Goal: Information Seeking & Learning: Learn about a topic

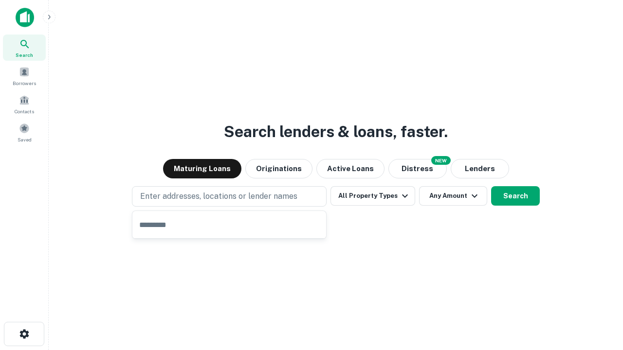
type input "**********"
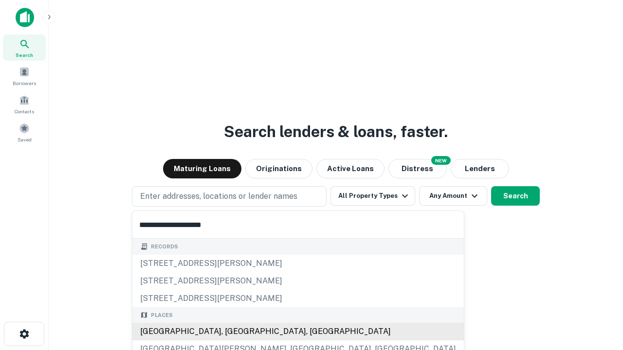
click at [233, 332] on div "[GEOGRAPHIC_DATA], [GEOGRAPHIC_DATA], [GEOGRAPHIC_DATA]" at bounding box center [297, 332] width 331 height 18
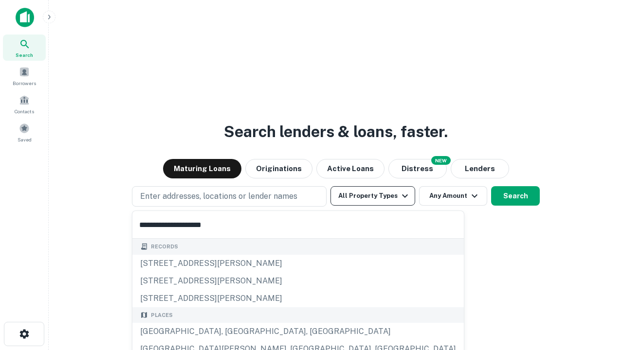
click at [373, 196] on button "All Property Types" at bounding box center [372, 195] width 85 height 19
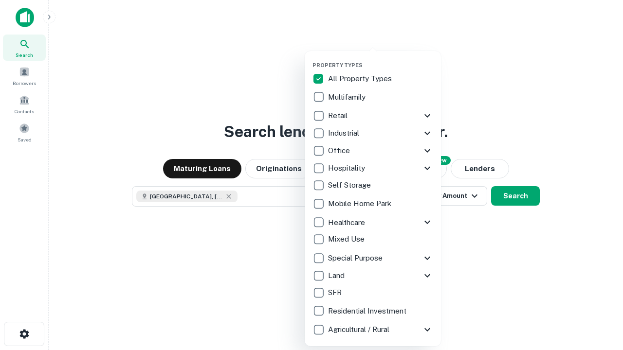
click at [380, 59] on button "button" at bounding box center [380, 59] width 136 height 0
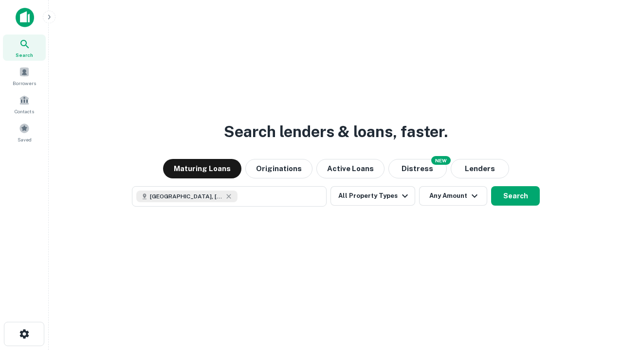
scroll to position [16, 0]
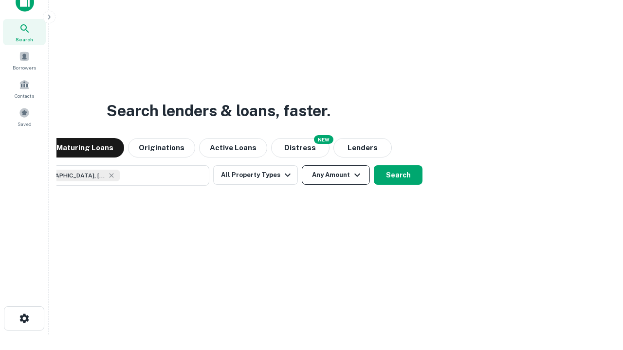
click at [302, 165] on button "Any Amount" at bounding box center [336, 174] width 68 height 19
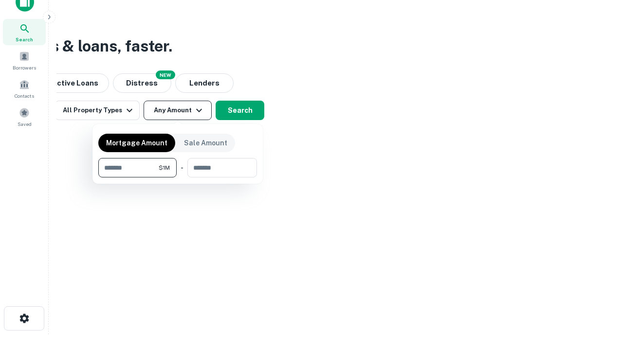
type input "*******"
click at [178, 178] on button "button" at bounding box center [177, 178] width 159 height 0
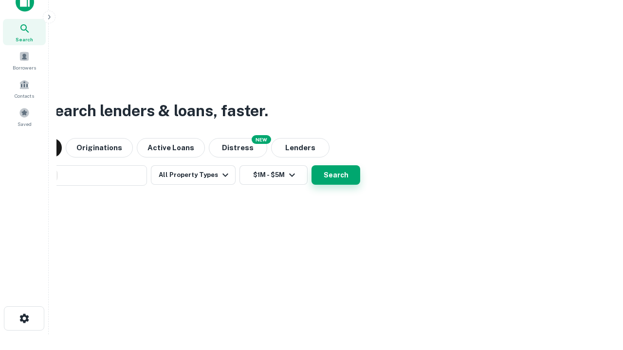
click at [311, 165] on button "Search" at bounding box center [335, 174] width 49 height 19
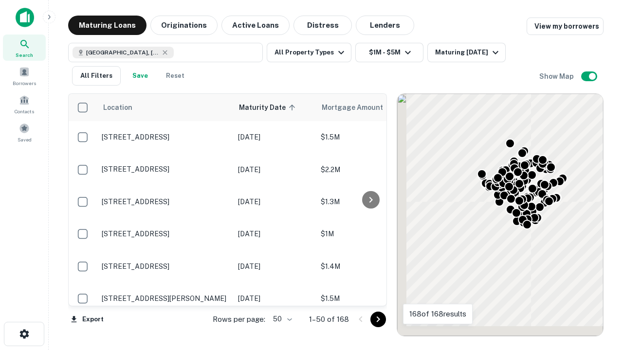
click at [281, 319] on body "Search Borrowers Contacts Saved Maturing Loans Originations Active Loans Distre…" at bounding box center [311, 175] width 623 height 350
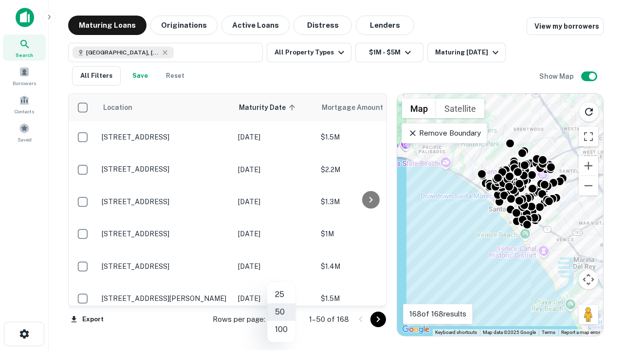
click at [281, 295] on li "25" at bounding box center [281, 295] width 28 height 18
